Goal: Information Seeking & Learning: Learn about a topic

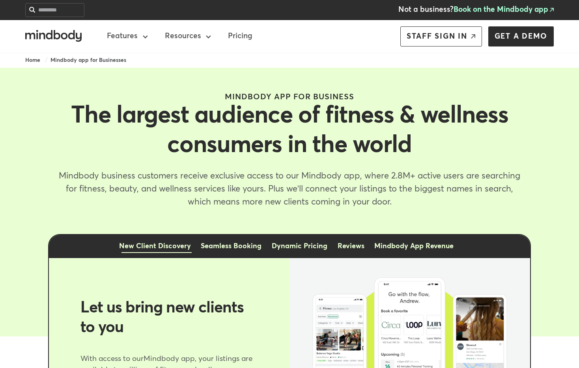
click at [287, 126] on h1 "The largest audience of fitness & wellness consumers in the world" at bounding box center [290, 130] width 446 height 59
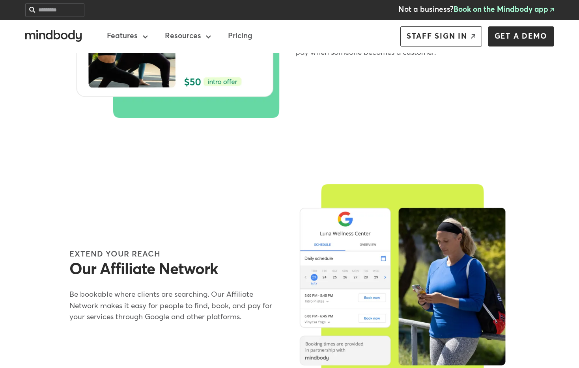
scroll to position [695, 0]
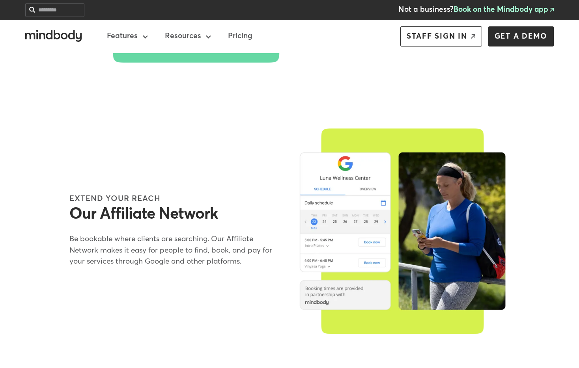
click at [339, 107] on div "More ways to grow We’ve got powerful tools to reach a world of new clients. An …" at bounding box center [289, 60] width 579 height 632
click at [339, 108] on div "More ways to grow We’ve got powerful tools to reach a world of new clients. An …" at bounding box center [289, 60] width 579 height 632
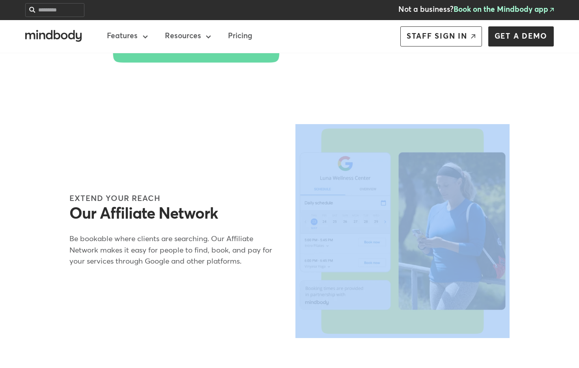
drag, startPoint x: 339, startPoint y: 107, endPoint x: 272, endPoint y: 131, distance: 71.0
click at [337, 107] on div "More ways to grow We’ve got powerful tools to reach a world of new clients. An …" at bounding box center [289, 60] width 579 height 632
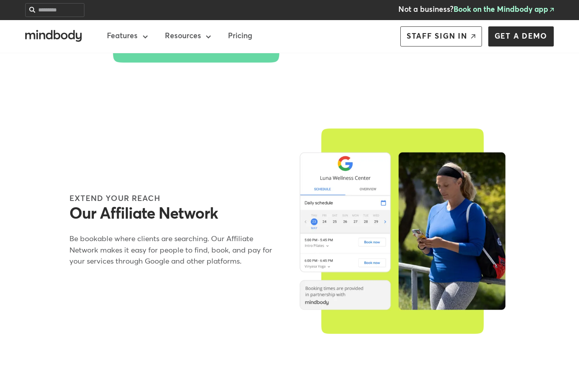
click at [203, 163] on div "Extend your reach Our Affiliate Network Be bookable where clients are searching…" at bounding box center [289, 231] width 529 height 214
click at [170, 217] on h2 "Our Affiliate Network" at bounding box center [176, 215] width 214 height 20
click at [170, 218] on h2 "Our Affiliate Network" at bounding box center [176, 215] width 214 height 20
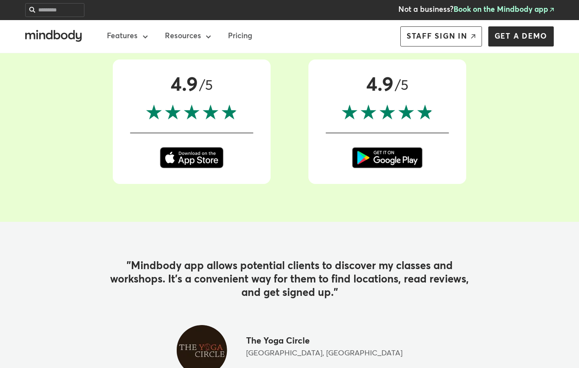
scroll to position [1428, 0]
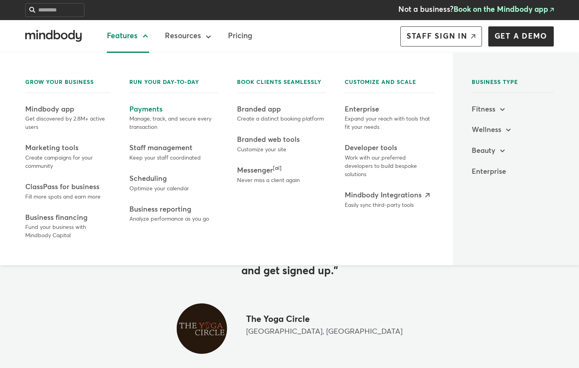
click at [142, 108] on div "Payments" at bounding box center [173, 110] width 89 height 8
